Goal: Navigation & Orientation: Find specific page/section

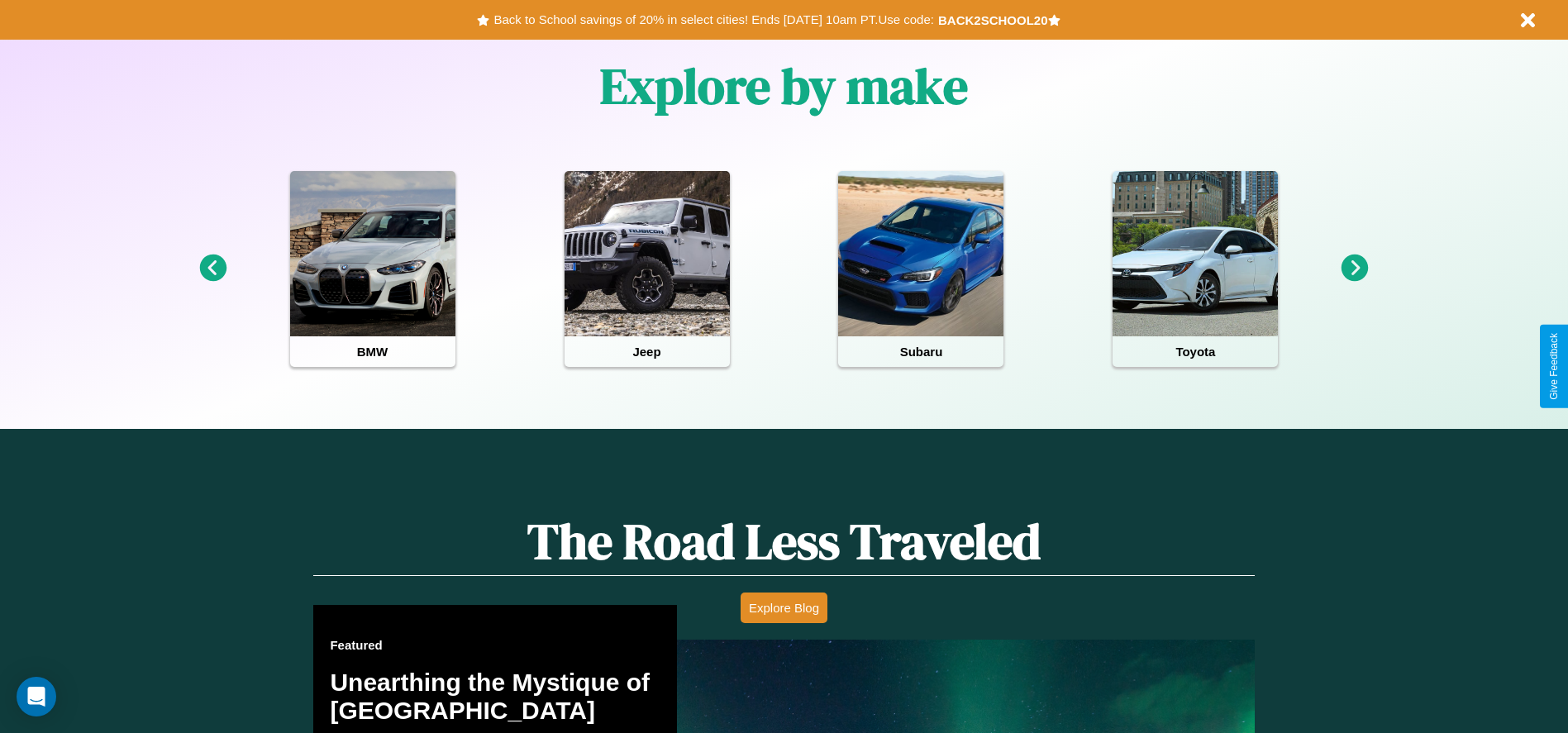
scroll to position [737, 0]
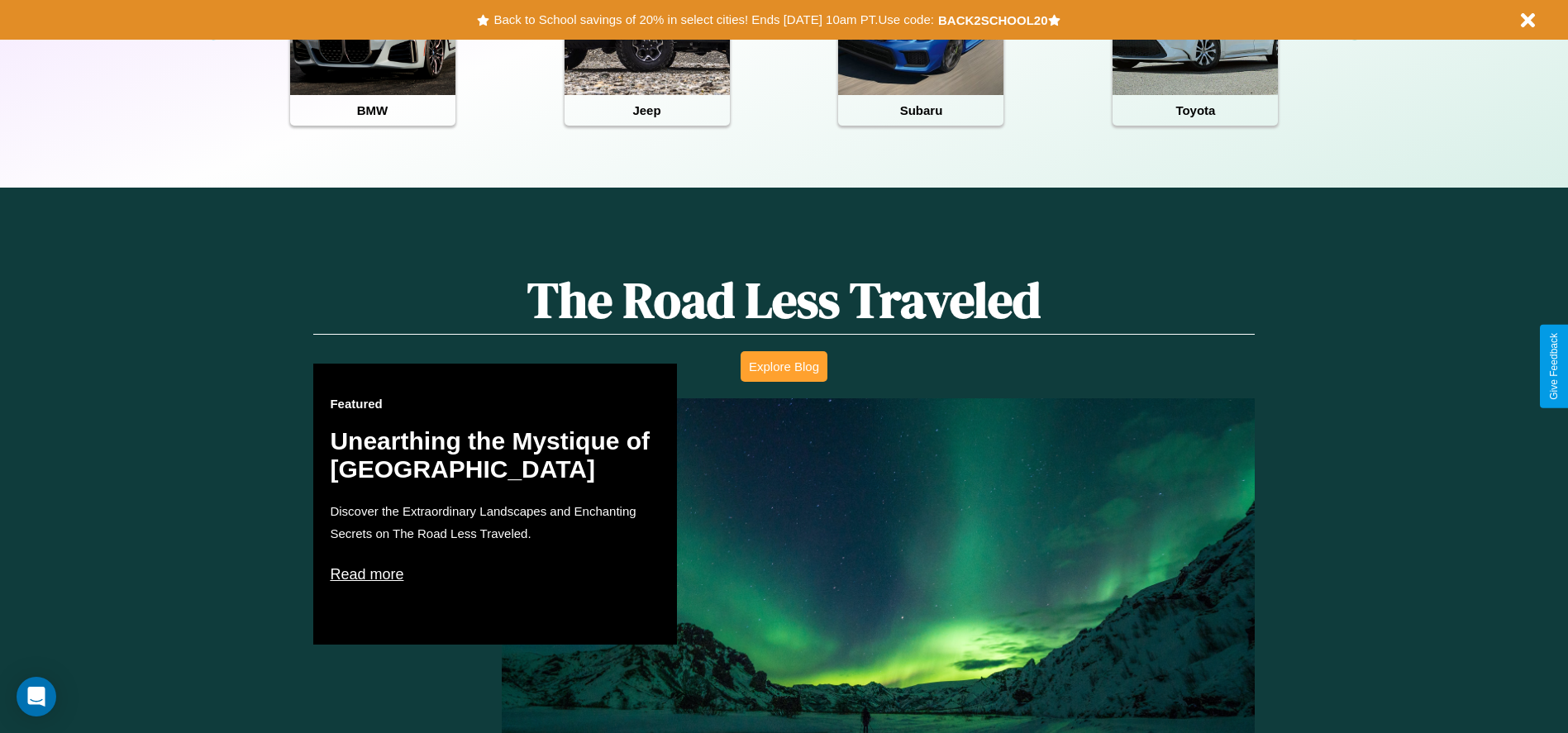
click at [783, 366] on button "Explore Blog" at bounding box center [784, 366] width 87 height 31
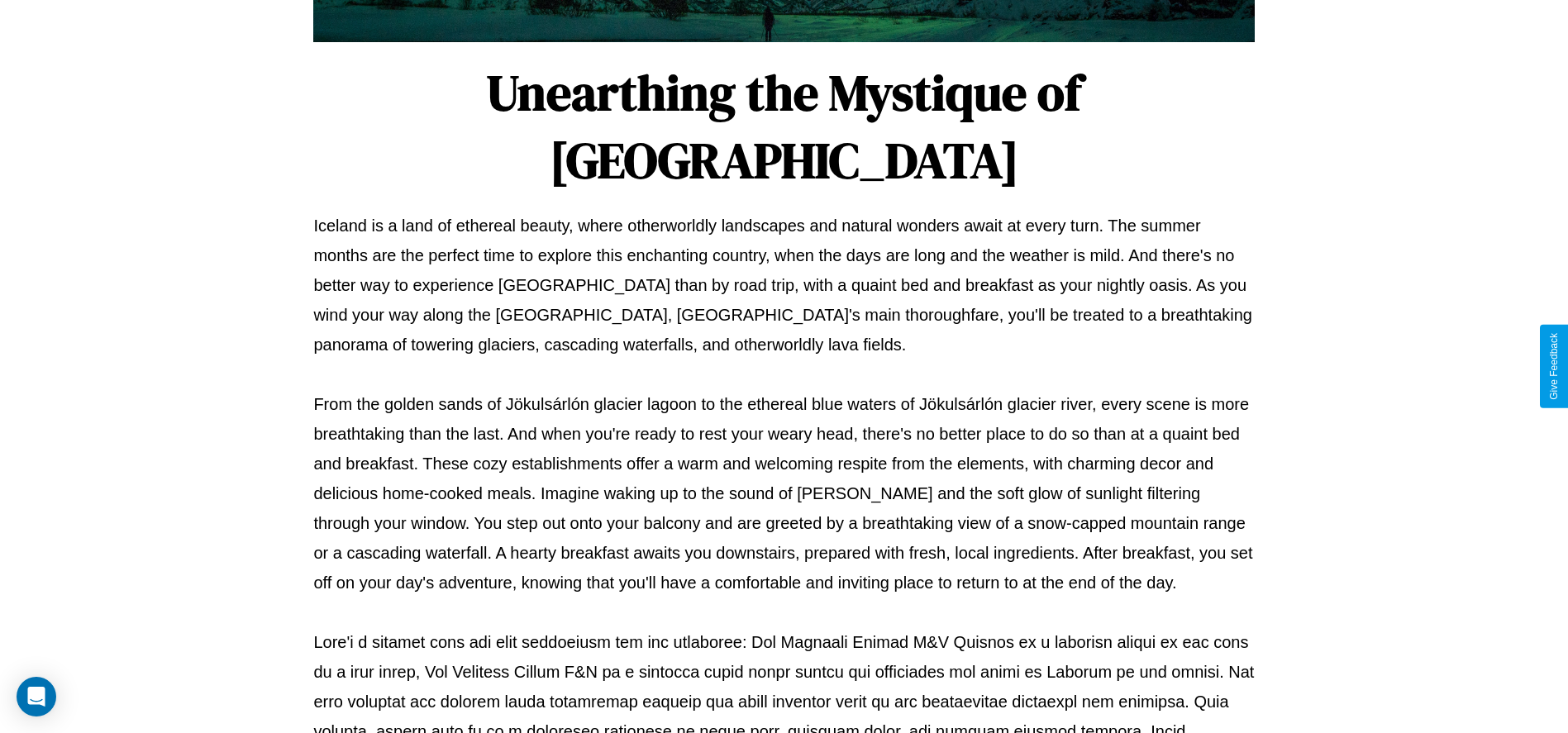
scroll to position [548, 0]
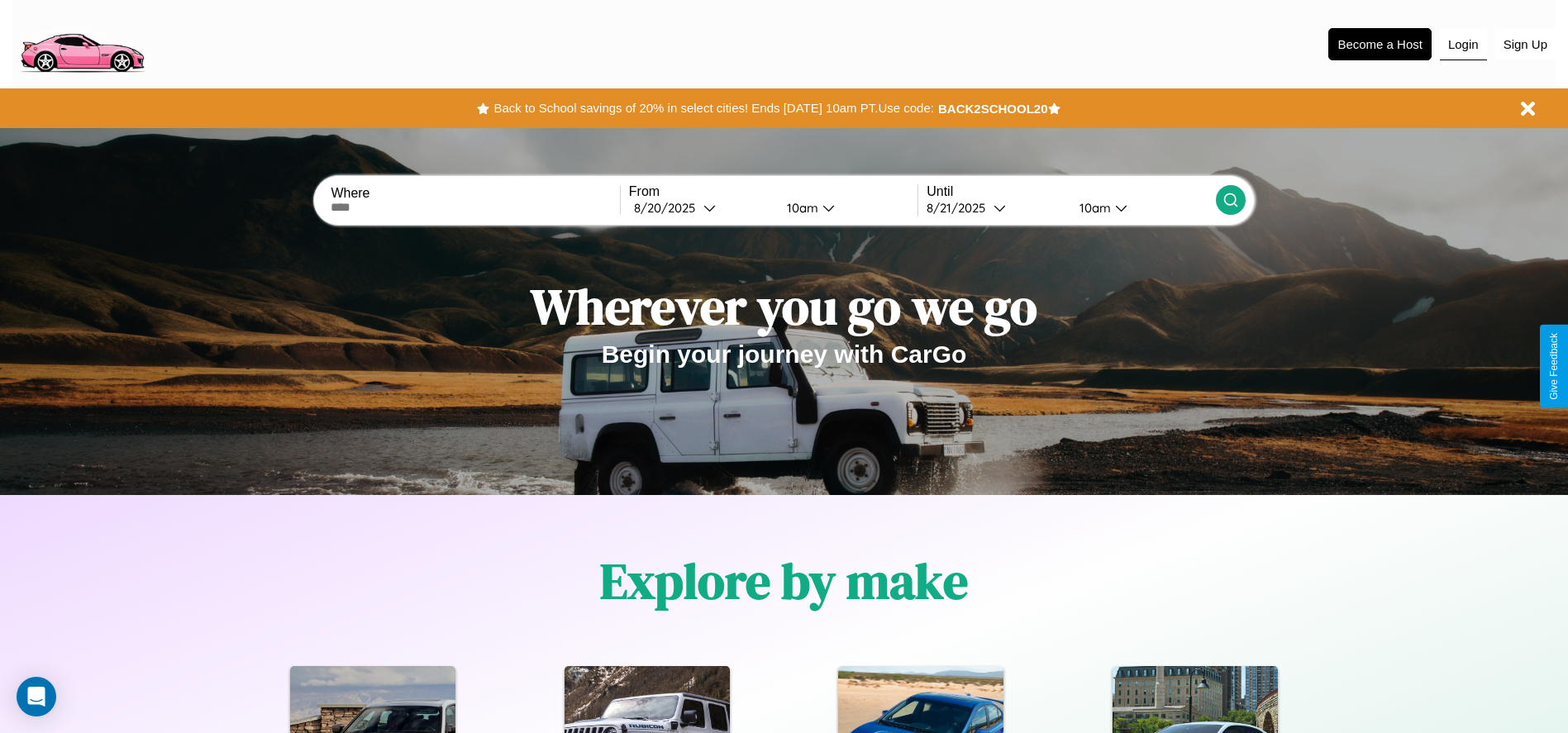
click at [1463, 43] on button "Login" at bounding box center [1464, 44] width 47 height 32
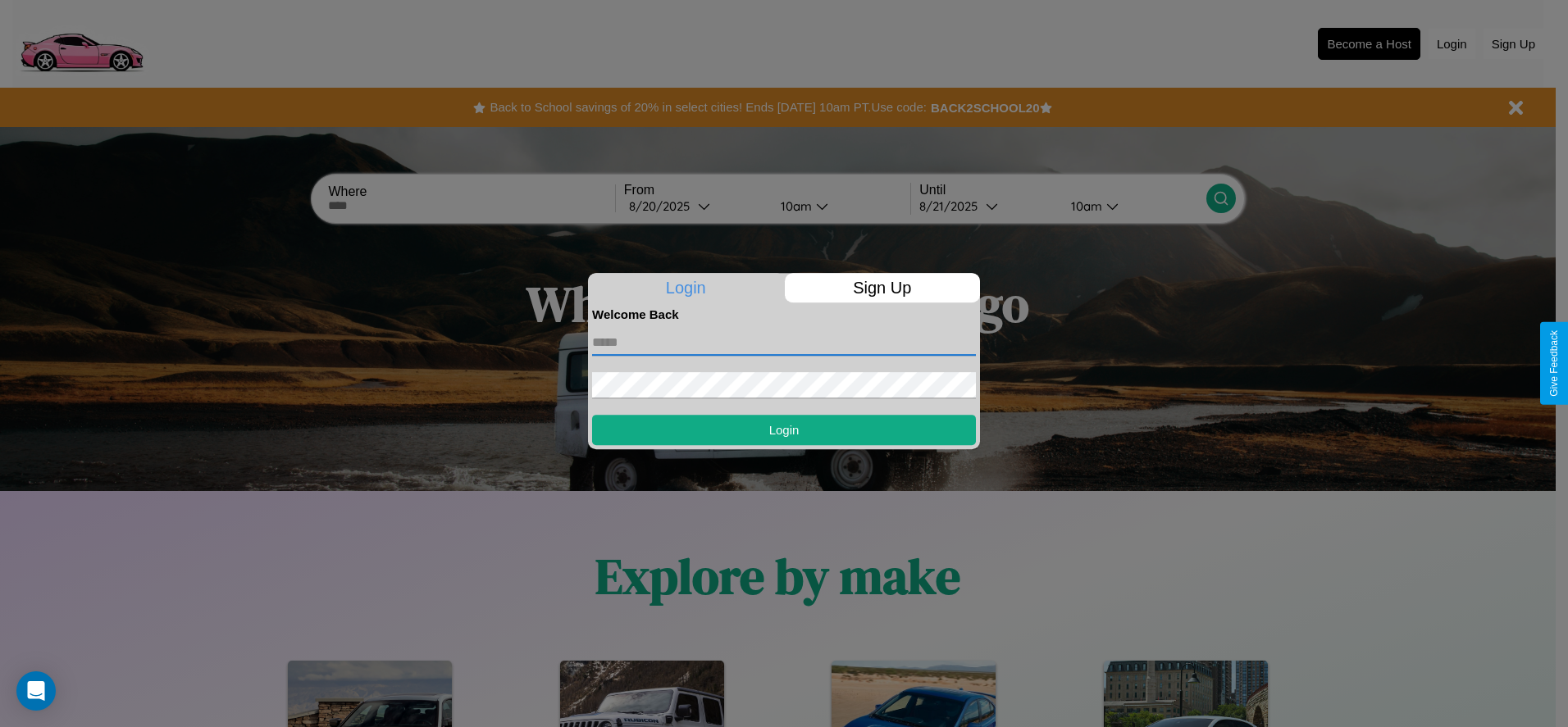
click at [784, 342] on input "text" at bounding box center [784, 342] width 384 height 26
type input "**********"
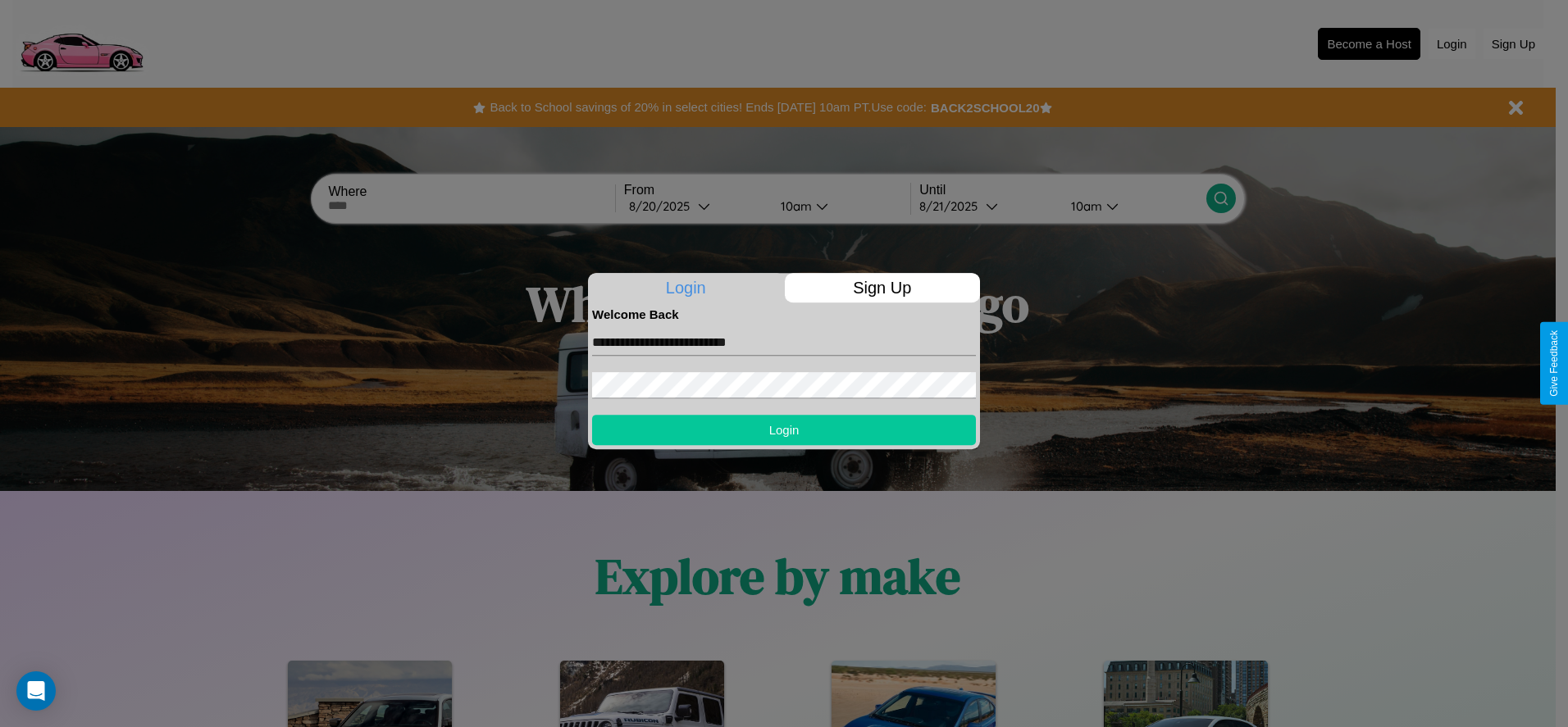
click at [784, 430] on button "Login" at bounding box center [784, 430] width 384 height 30
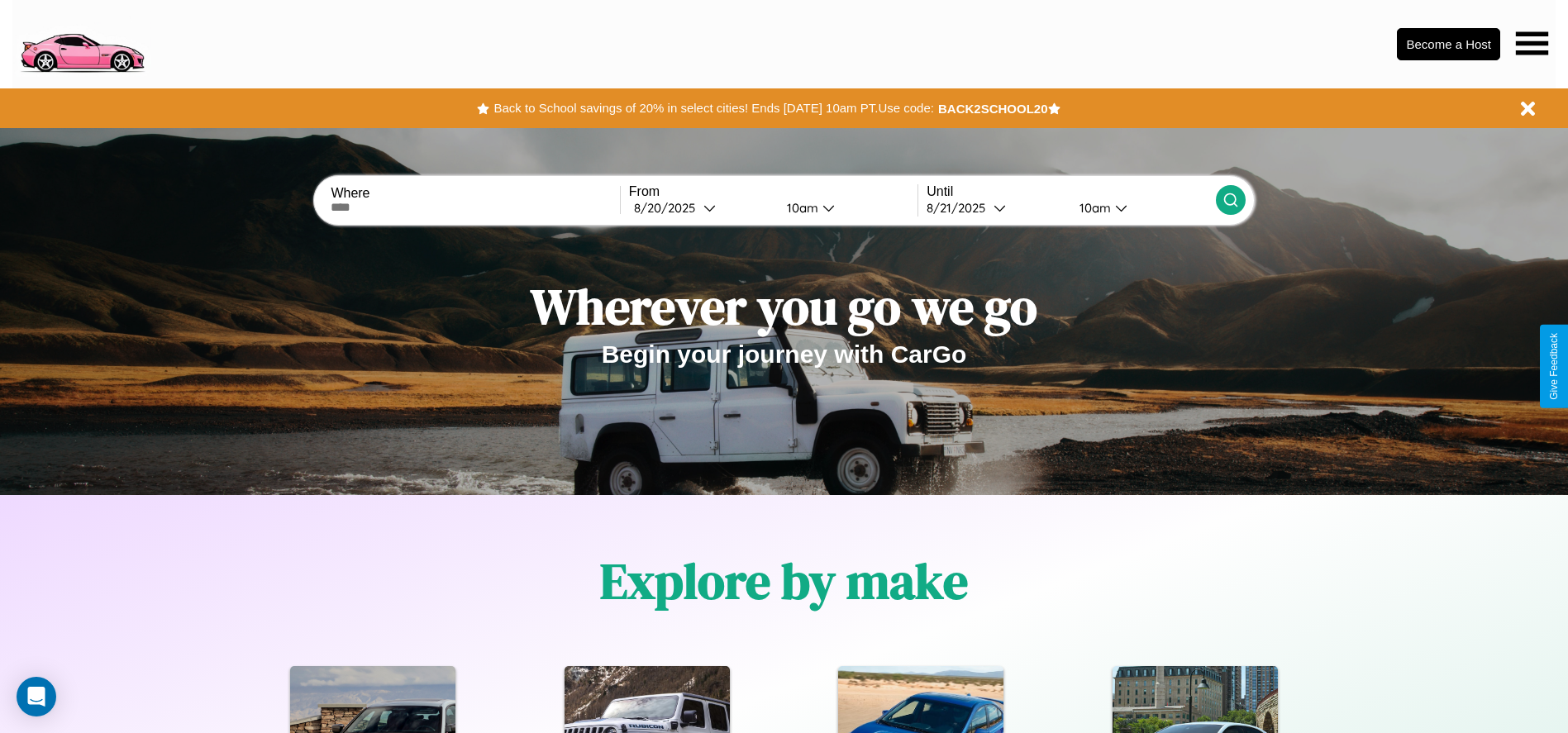
click at [1532, 43] on icon at bounding box center [1532, 42] width 33 height 23
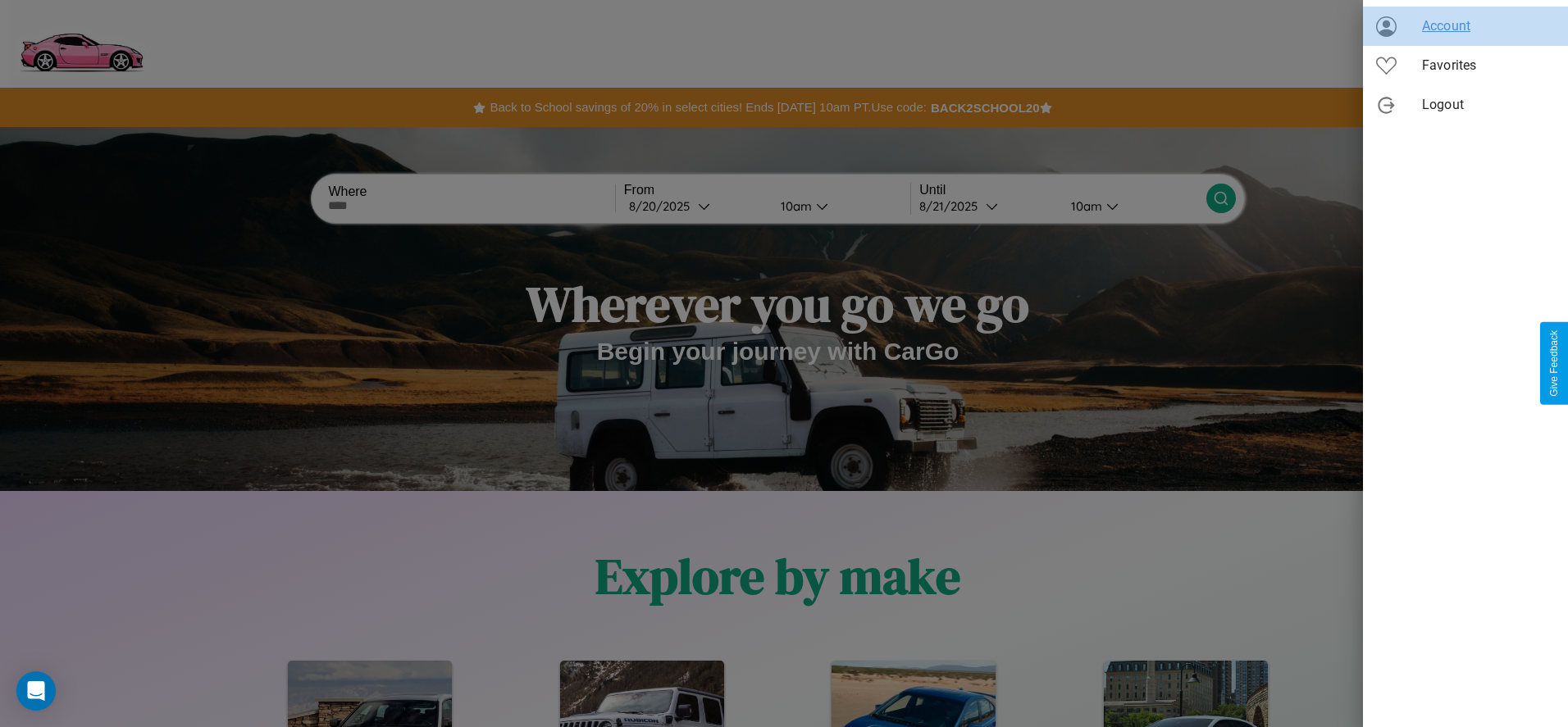
click at [1465, 26] on span "Account" at bounding box center [1489, 26] width 133 height 20
